Goal: Transaction & Acquisition: Book appointment/travel/reservation

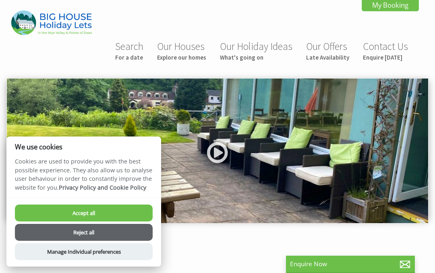
click at [112, 215] on button "Accept all" at bounding box center [84, 213] width 138 height 17
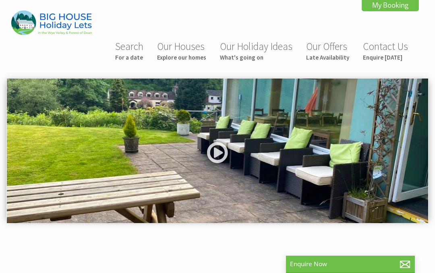
click at [222, 156] on link at bounding box center [217, 155] width 24 height 33
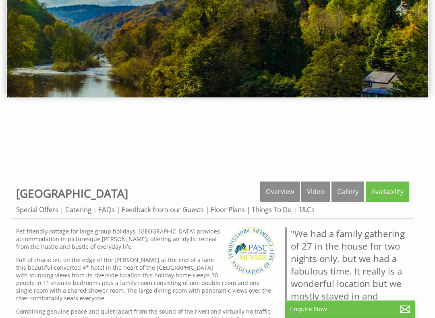
scroll to position [126, 0]
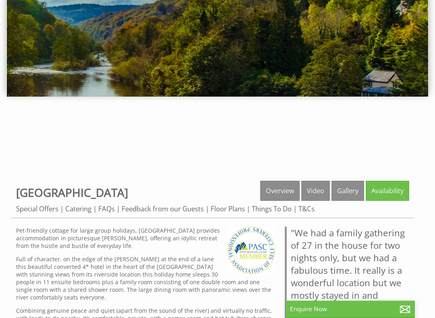
click at [231, 209] on link "Floor Plans" at bounding box center [228, 208] width 34 height 9
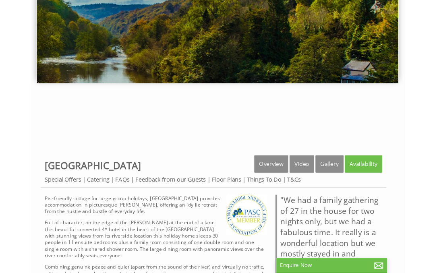
scroll to position [149, 0]
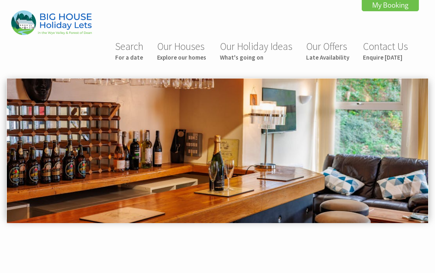
scroll to position [354, 0]
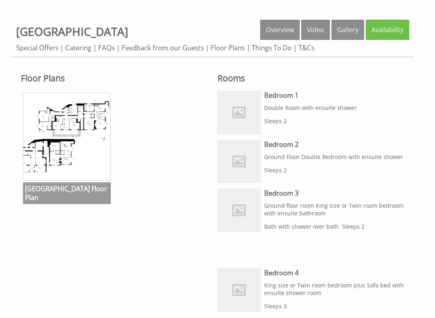
scroll to position [288, 0]
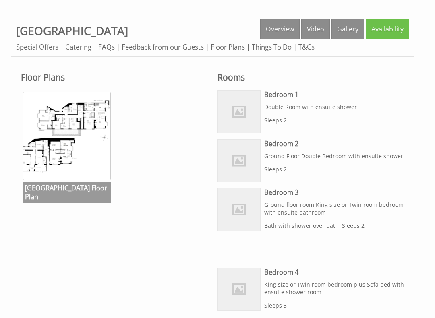
click at [82, 147] on img at bounding box center [67, 136] width 88 height 88
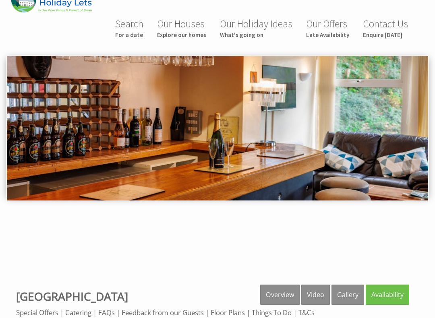
scroll to position [20, 0]
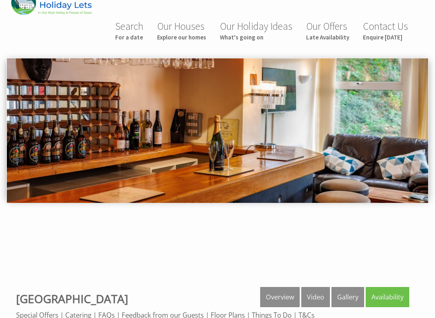
click at [355, 167] on img at bounding box center [217, 131] width 421 height 145
click at [371, 186] on img at bounding box center [217, 131] width 421 height 145
click at [371, 188] on img at bounding box center [217, 131] width 421 height 145
click at [375, 188] on img at bounding box center [217, 131] width 421 height 145
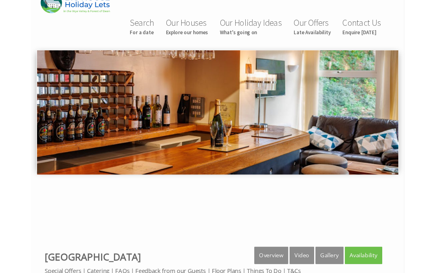
scroll to position [0, 0]
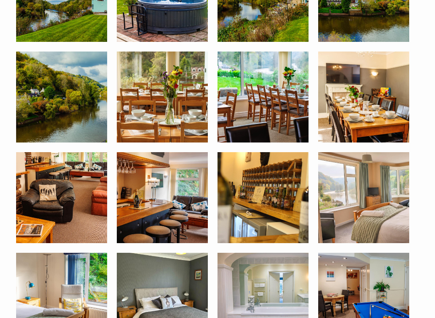
scroll to position [402, 0]
click at [165, 219] on img at bounding box center [162, 197] width 91 height 91
click at [280, 213] on img at bounding box center [262, 197] width 91 height 91
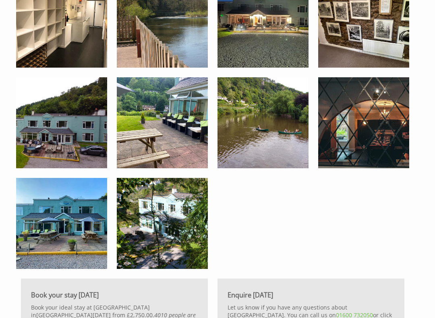
scroll to position [1081, 0]
click at [87, 148] on img at bounding box center [61, 122] width 91 height 91
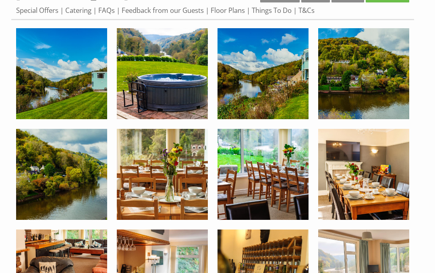
scroll to position [323, 0]
